Goal: Task Accomplishment & Management: Manage account settings

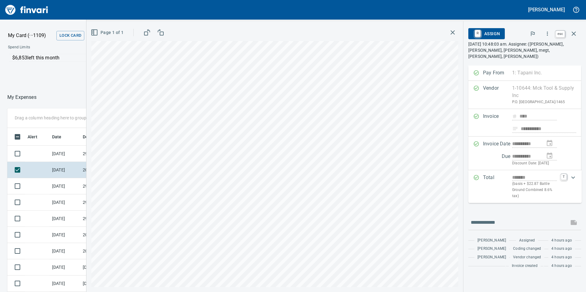
scroll to position [220, 409]
click at [571, 37] on icon "button" at bounding box center [573, 33] width 7 height 7
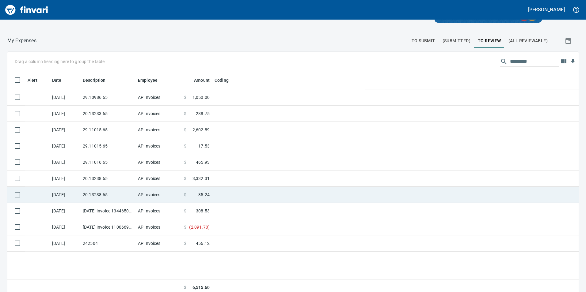
scroll to position [69, 0]
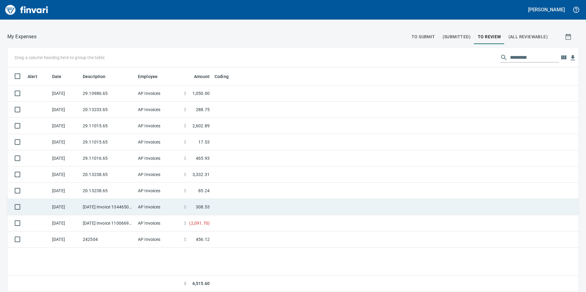
click at [131, 210] on td "[DATE] Invoice 13446505-006 from Sunstate Equipment Co (1-30297)" at bounding box center [107, 207] width 55 height 16
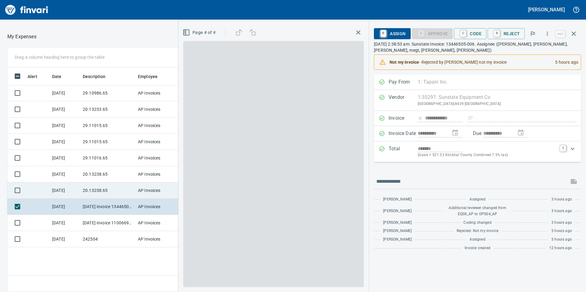
scroll to position [220, 409]
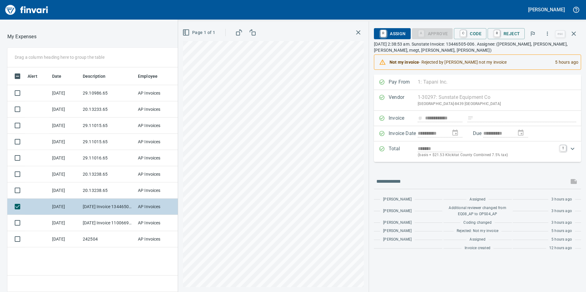
click at [96, 209] on td "[DATE] Invoice 13446505-006 from Sunstate Equipment Co (1-30297)" at bounding box center [107, 207] width 55 height 16
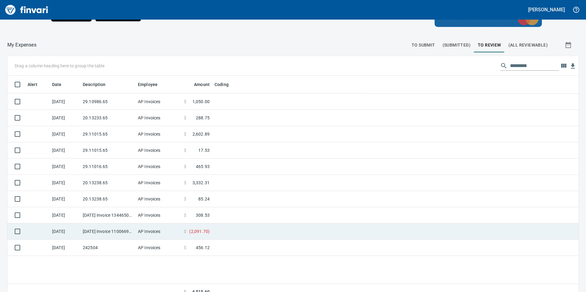
scroll to position [1, 1]
click at [102, 233] on td "[DATE] Invoice 11006698 from Cessco Inc (1-10167)" at bounding box center [107, 232] width 55 height 16
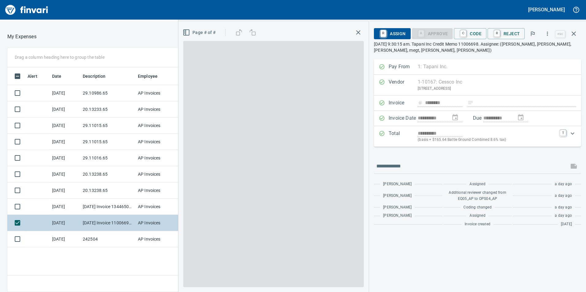
scroll to position [220, 409]
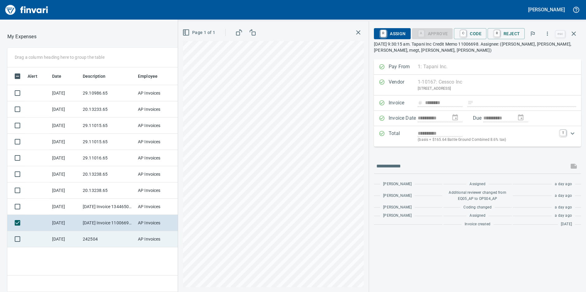
click at [120, 238] on td "242504" at bounding box center [107, 239] width 55 height 16
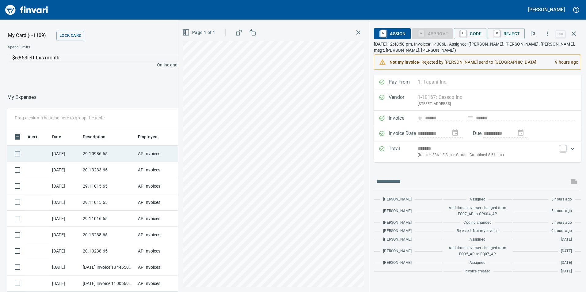
click at [110, 156] on td "29.10986.65" at bounding box center [107, 154] width 55 height 16
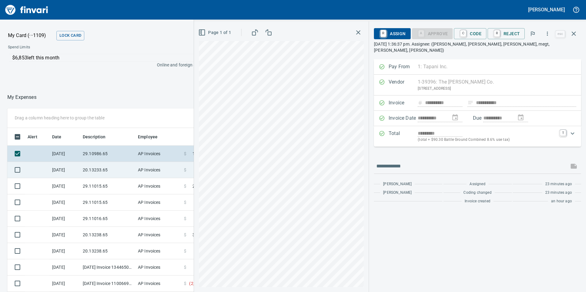
click at [96, 173] on td "20.13233.65" at bounding box center [107, 170] width 55 height 16
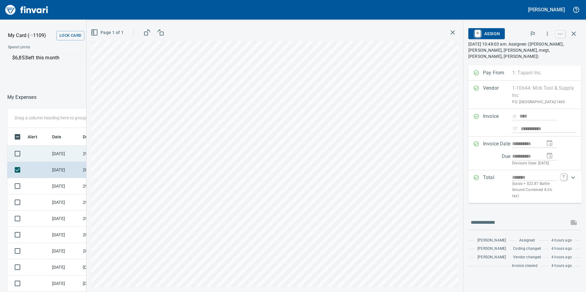
click at [72, 155] on td "[DATE]" at bounding box center [65, 154] width 31 height 16
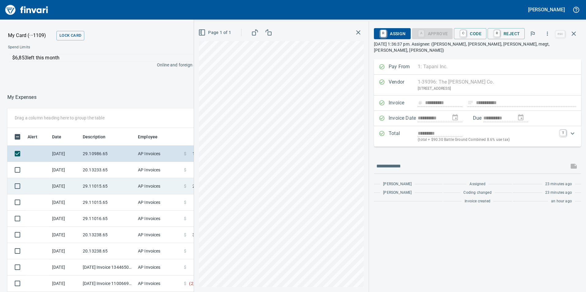
click at [191, 186] on div "**********" at bounding box center [293, 230] width 586 height 245
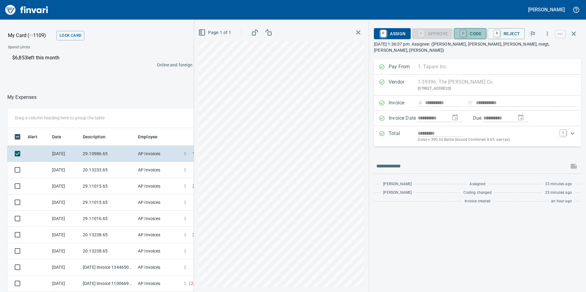
click at [480, 29] on span "C Code" at bounding box center [470, 33] width 23 height 10
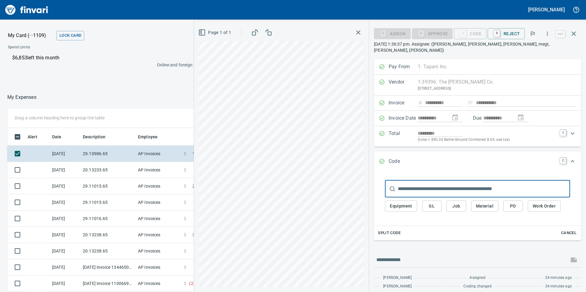
click at [436, 207] on div "Equipment GL Job Material PO Work Order" at bounding box center [477, 206] width 185 height 17
click at [435, 203] on span "GL" at bounding box center [432, 207] width 10 height 8
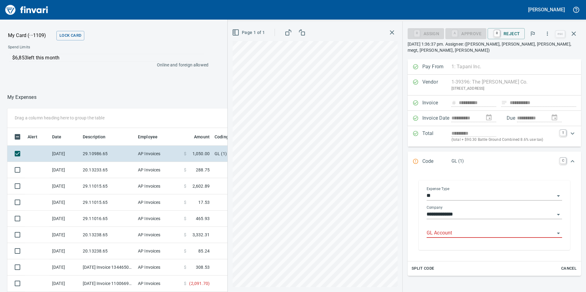
click at [466, 233] on input "GL Account" at bounding box center [491, 233] width 128 height 9
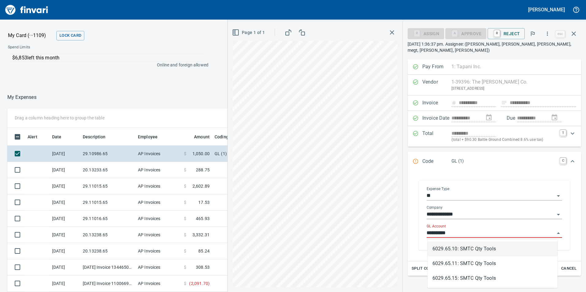
scroll to position [220, 409]
click at [468, 255] on li "6029.65.10: SMTC Qty Tools" at bounding box center [492, 249] width 130 height 15
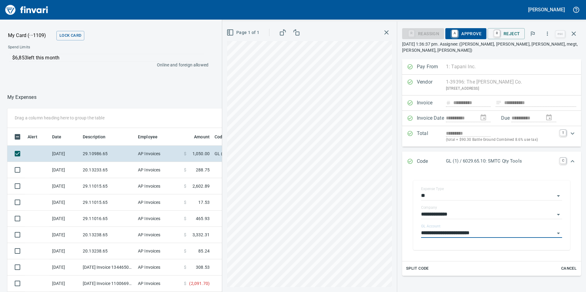
type input "**********"
click at [472, 28] on div "R Reassign A Approve R Reject" at bounding box center [478, 33] width 152 height 13
click at [475, 30] on span "A Approve" at bounding box center [465, 33] width 31 height 10
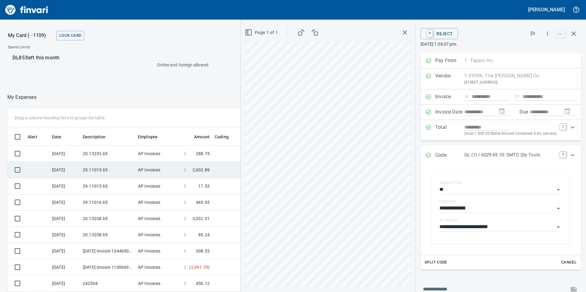
click at [152, 162] on td "AP Invoices" at bounding box center [158, 170] width 46 height 16
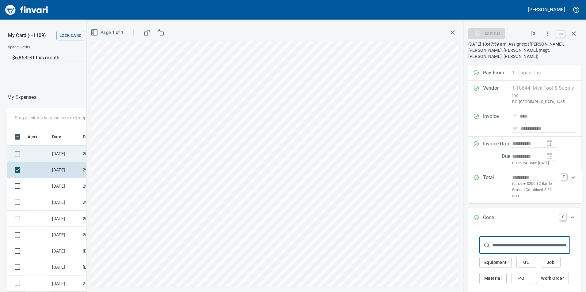
click at [43, 150] on td at bounding box center [37, 154] width 25 height 16
click at [451, 33] on icon "button" at bounding box center [452, 32] width 7 height 7
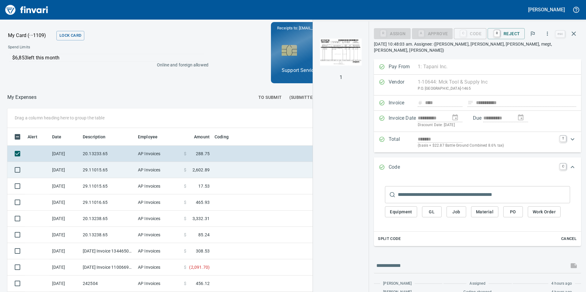
click at [114, 172] on td "29.11015.65" at bounding box center [107, 170] width 55 height 16
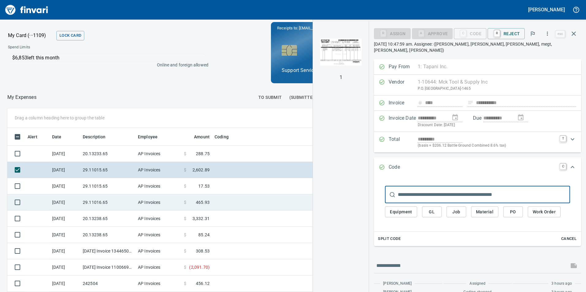
click at [105, 197] on td "29.11016.65" at bounding box center [107, 203] width 55 height 16
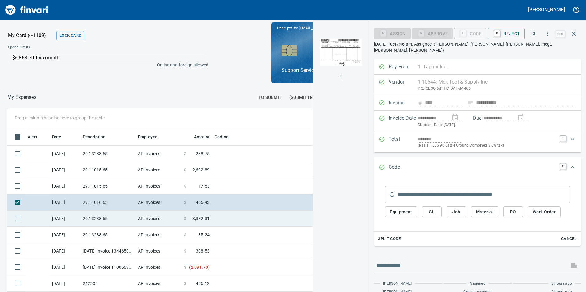
click at [121, 219] on td "20.13238.65" at bounding box center [107, 219] width 55 height 16
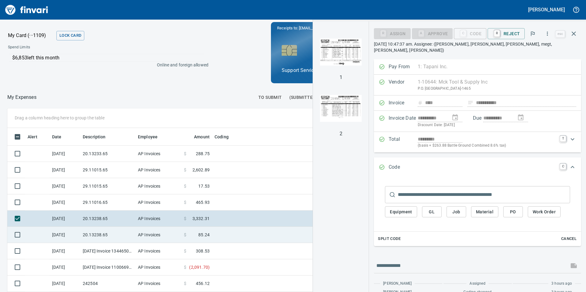
click at [106, 239] on td "20.13238.65" at bounding box center [107, 235] width 55 height 16
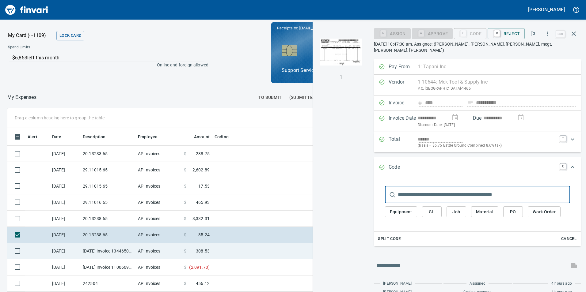
click at [102, 259] on td "[DATE] Invoice 13446505-006 from Sunstate Equipment Co (1-30297)" at bounding box center [107, 251] width 55 height 16
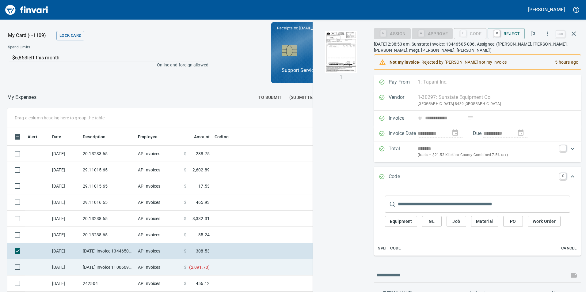
click at [100, 274] on td "[DATE] Invoice 11006698 from Cessco Inc (1-10167)" at bounding box center [107, 268] width 55 height 16
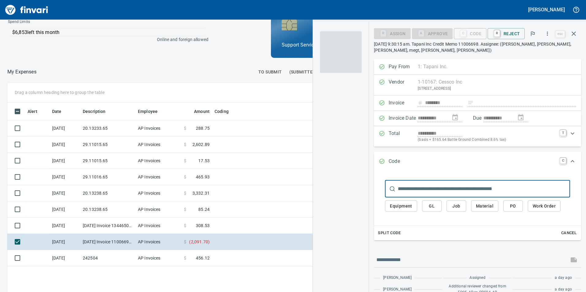
scroll to position [61, 0]
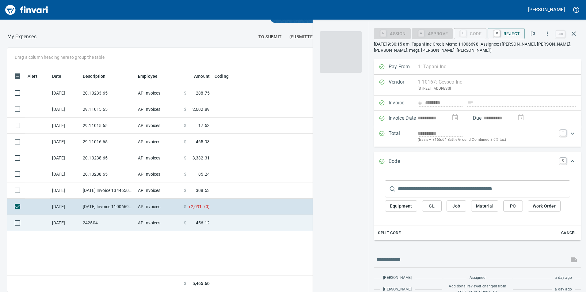
click at [169, 222] on td "AP Invoices" at bounding box center [158, 223] width 46 height 16
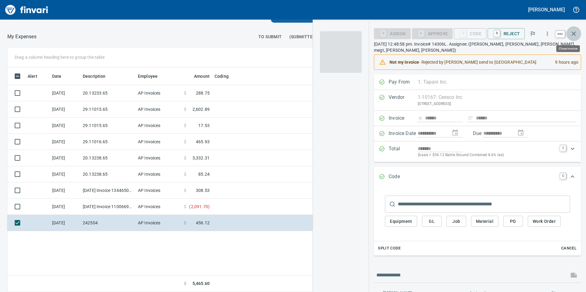
click at [570, 32] on button "button" at bounding box center [573, 33] width 15 height 15
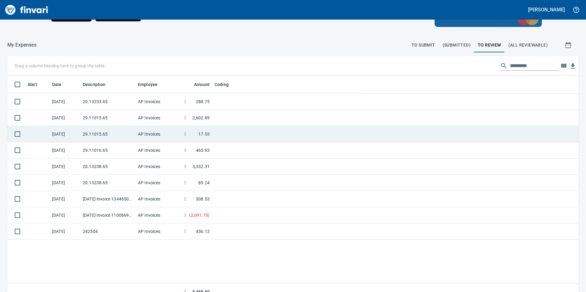
scroll to position [1, 1]
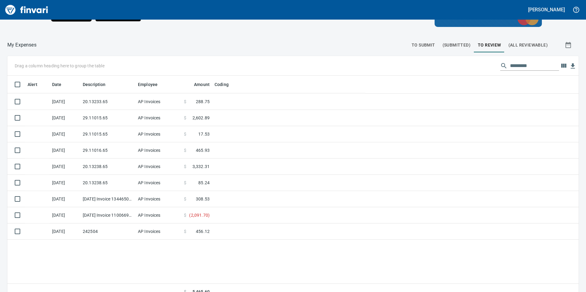
click at [416, 44] on span "To Submit" at bounding box center [423, 45] width 24 height 8
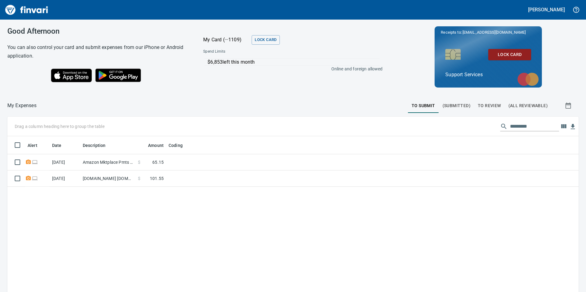
scroll to position [220, 562]
